Goal: Information Seeking & Learning: Find specific fact

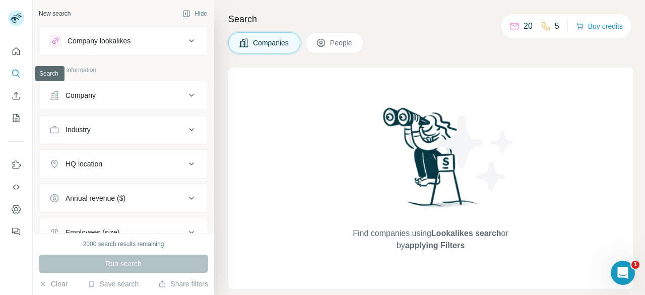
click at [17, 76] on icon "Search" at bounding box center [16, 73] width 10 height 10
click at [320, 46] on icon at bounding box center [321, 43] width 8 height 8
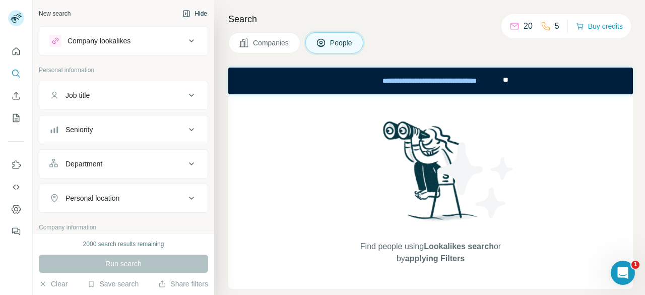
click at [185, 15] on icon "button" at bounding box center [186, 14] width 3 height 6
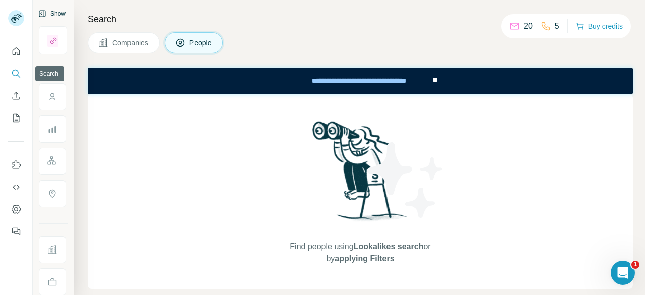
click at [16, 73] on icon "Search" at bounding box center [16, 73] width 10 height 10
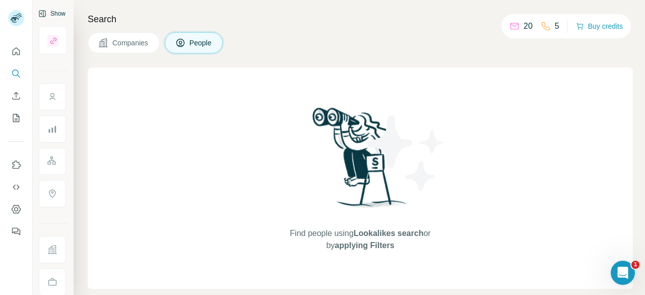
click at [124, 35] on button "Companies" at bounding box center [124, 42] width 72 height 21
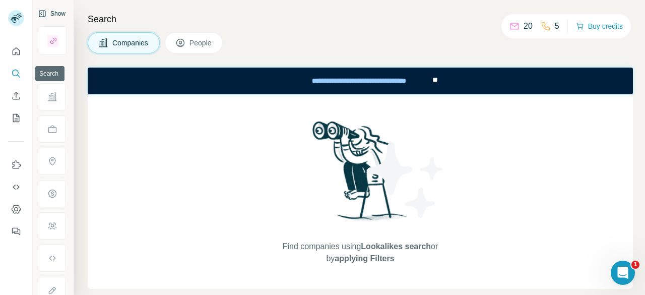
click at [18, 66] on button "Search" at bounding box center [16, 73] width 16 height 18
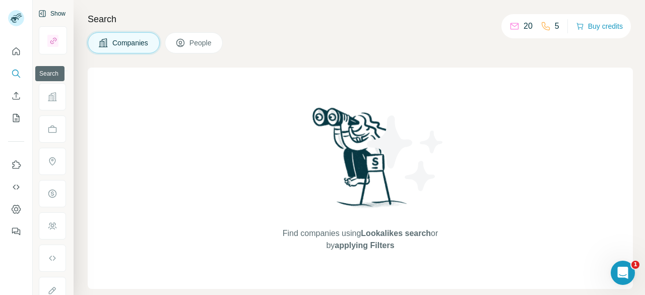
click at [14, 76] on icon "Search" at bounding box center [15, 73] width 7 height 7
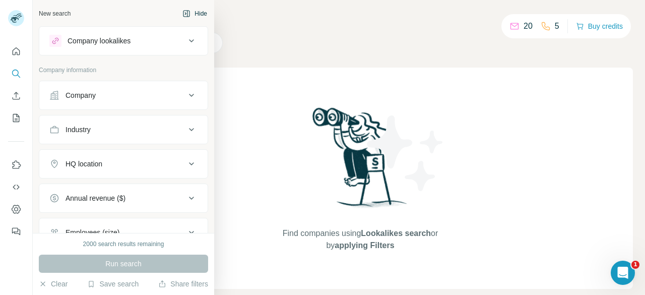
click at [192, 97] on button "Company" at bounding box center [123, 95] width 168 height 24
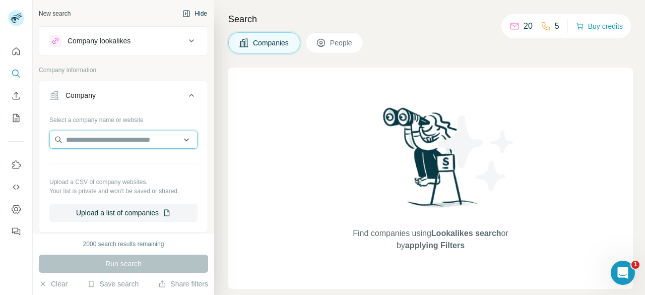
click at [155, 141] on input "text" at bounding box center [123, 139] width 148 height 18
click at [135, 137] on input "text" at bounding box center [123, 139] width 148 height 18
paste input "**********"
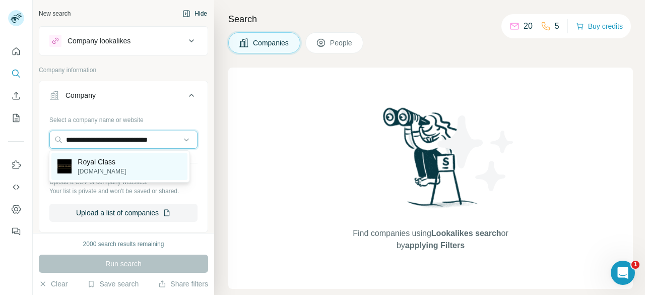
type input "**********"
click at [117, 165] on p "Royal Class" at bounding box center [102, 162] width 48 height 10
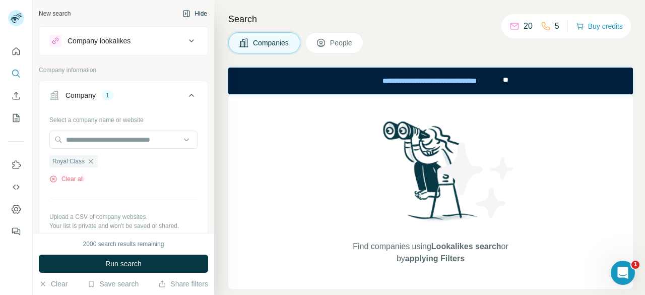
click at [340, 40] on span "People" at bounding box center [341, 43] width 23 height 10
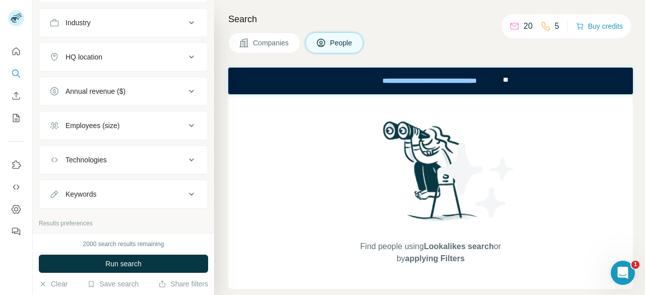
scroll to position [493, 0]
